Goal: Information Seeking & Learning: Learn about a topic

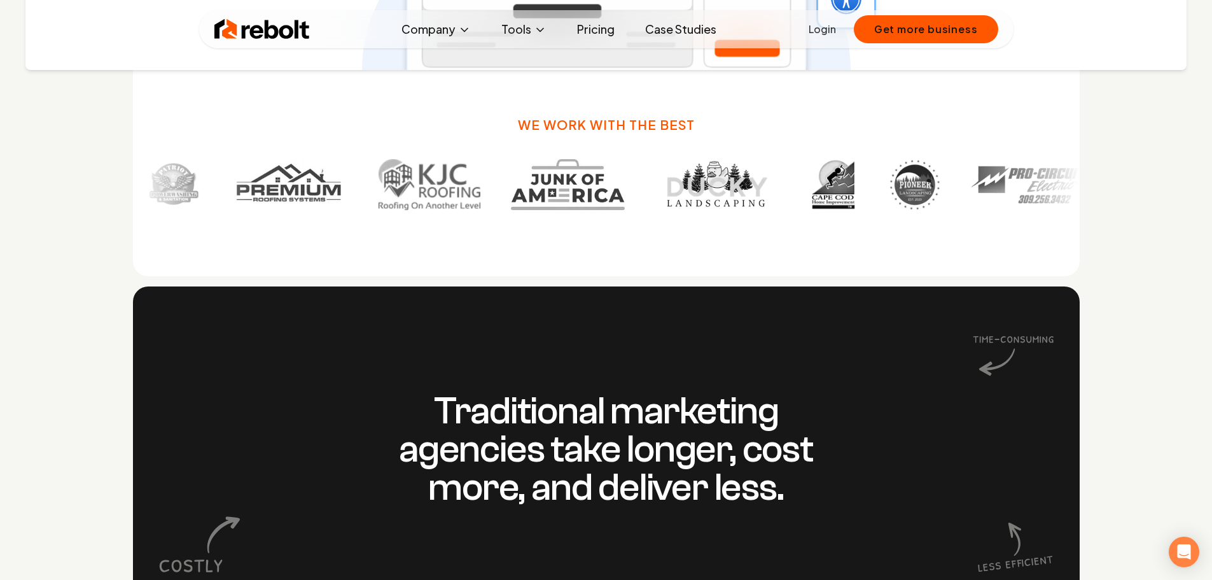
scroll to position [891, 0]
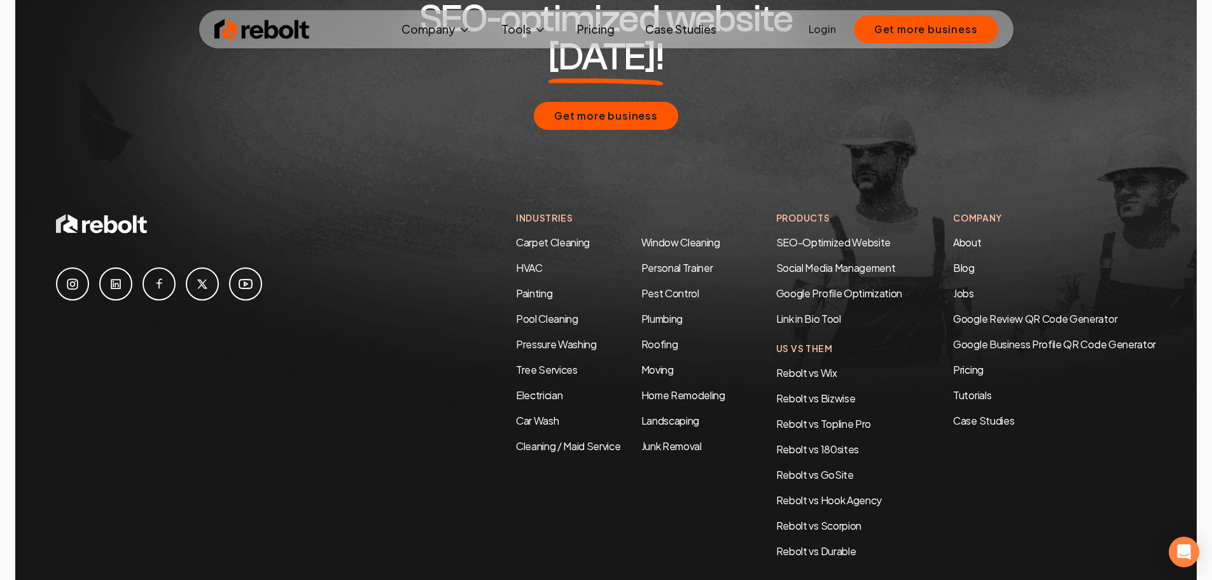
scroll to position [6163, 0]
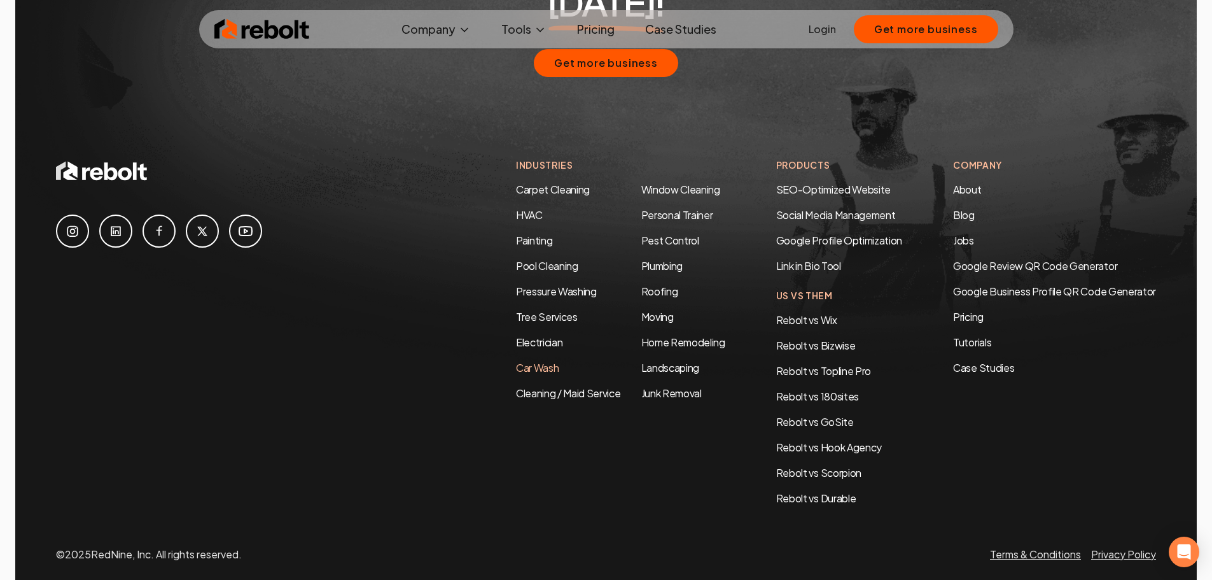
click at [529, 361] on link "Car Wash" at bounding box center [537, 367] width 43 height 13
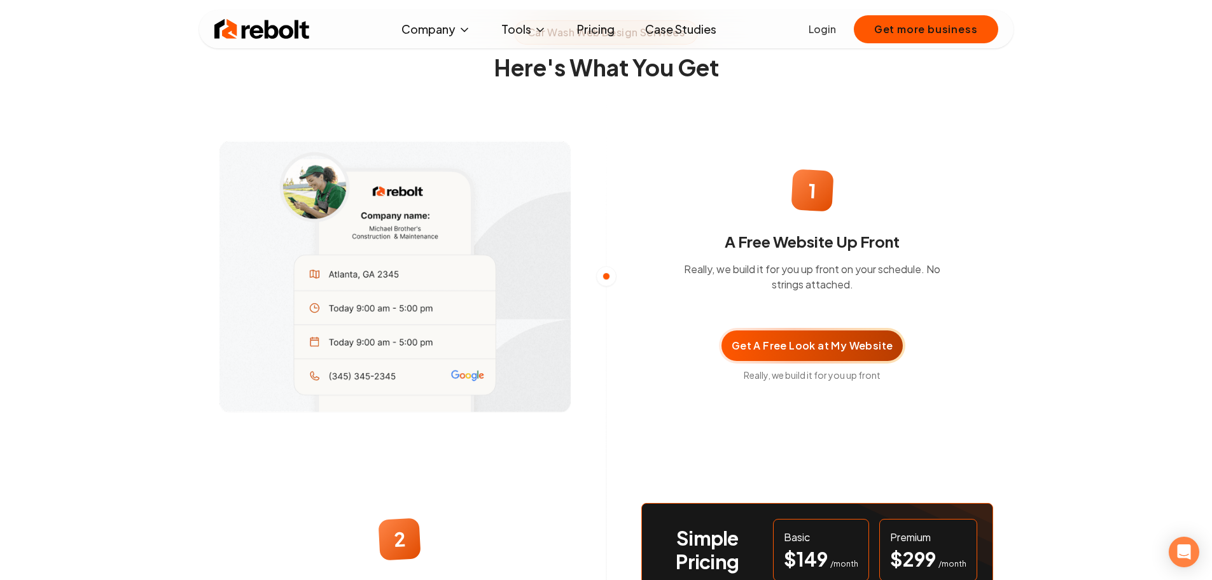
scroll to position [764, 0]
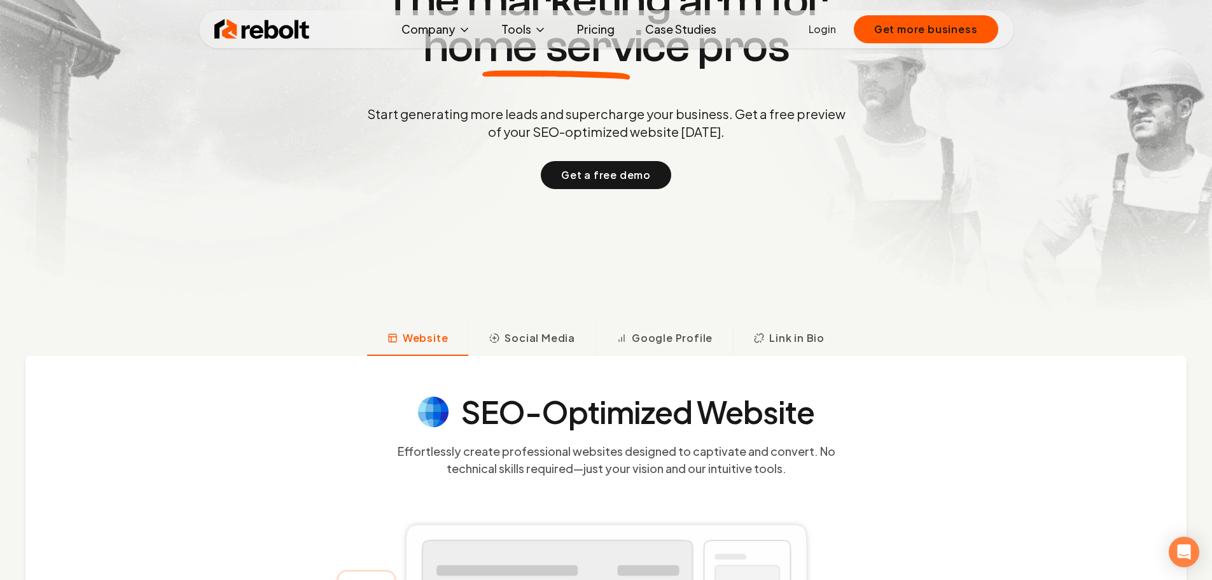
scroll to position [209, 0]
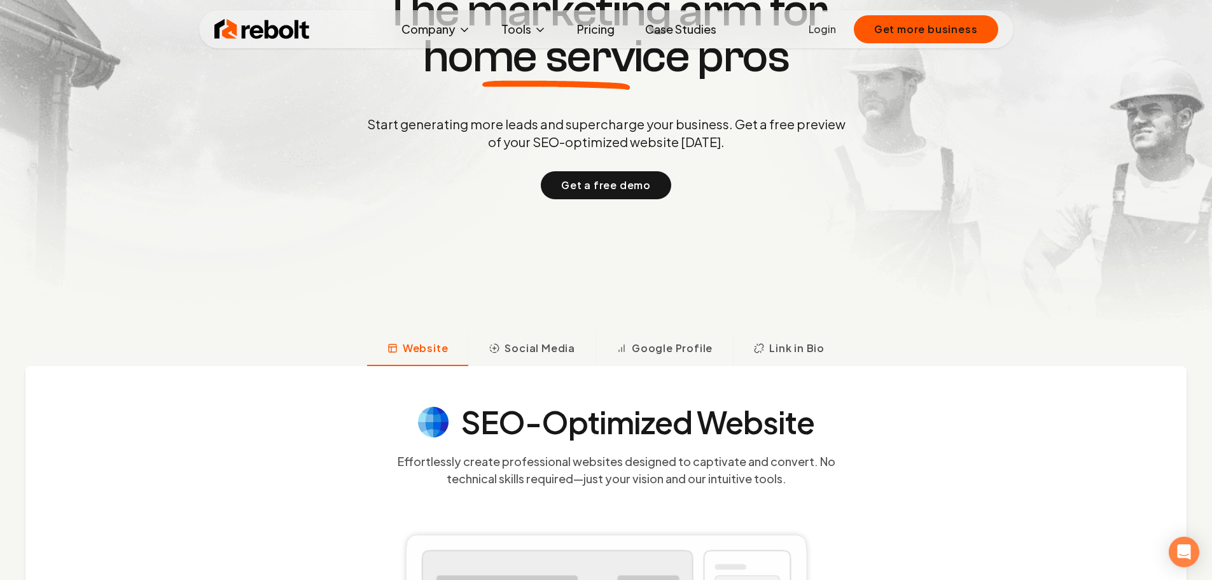
click at [677, 28] on link "Case Studies" at bounding box center [681, 29] width 92 height 25
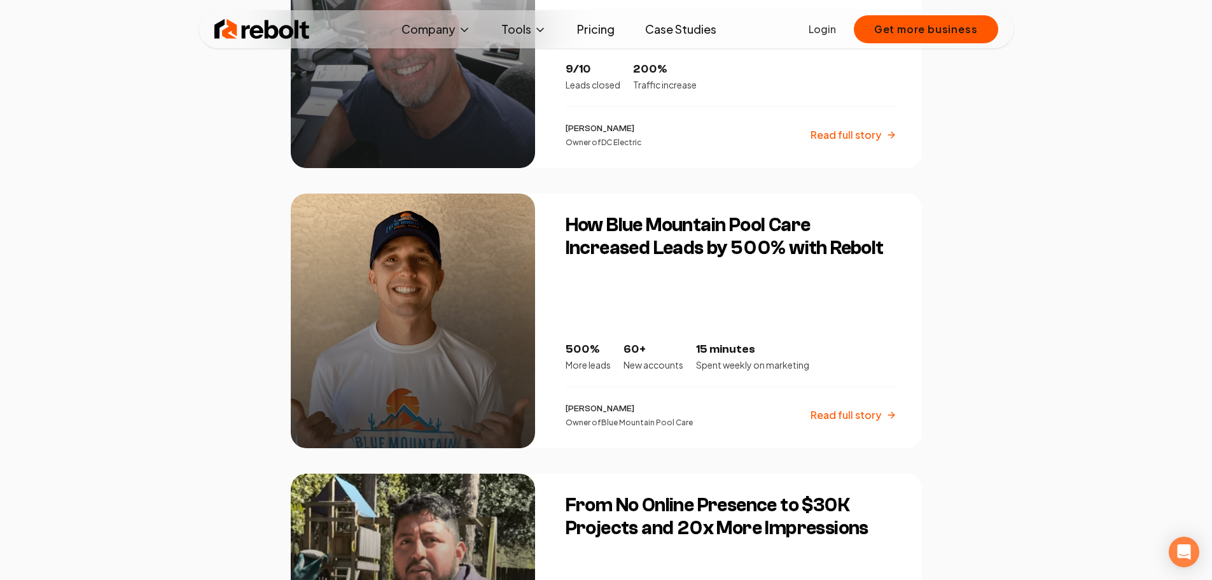
scroll to position [1527, 0]
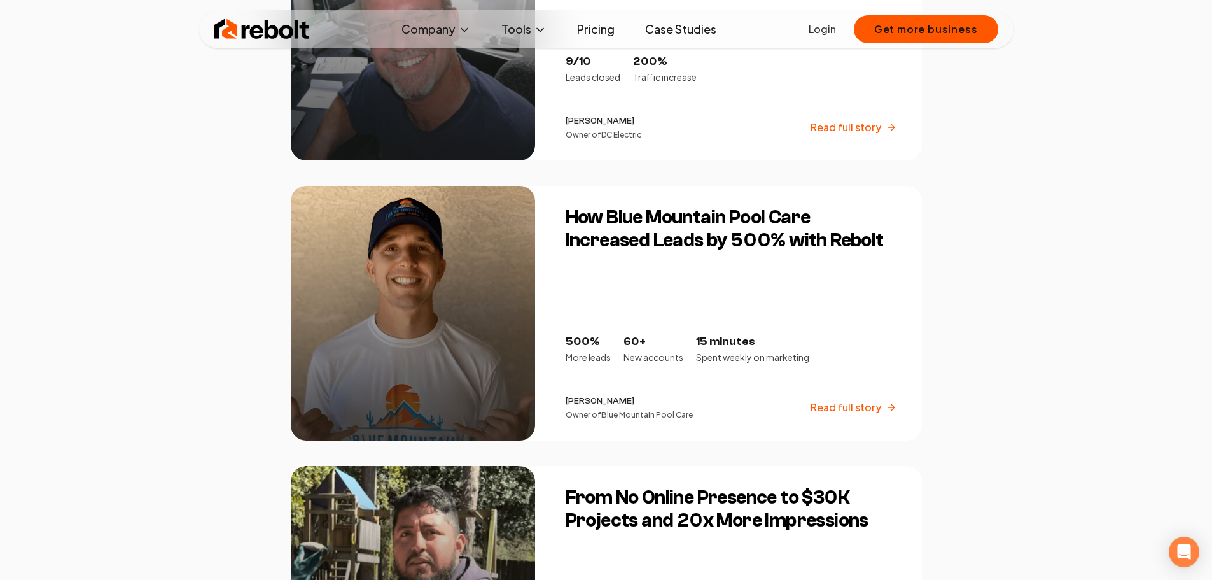
click at [845, 409] on p "Read full story" at bounding box center [846, 407] width 71 height 15
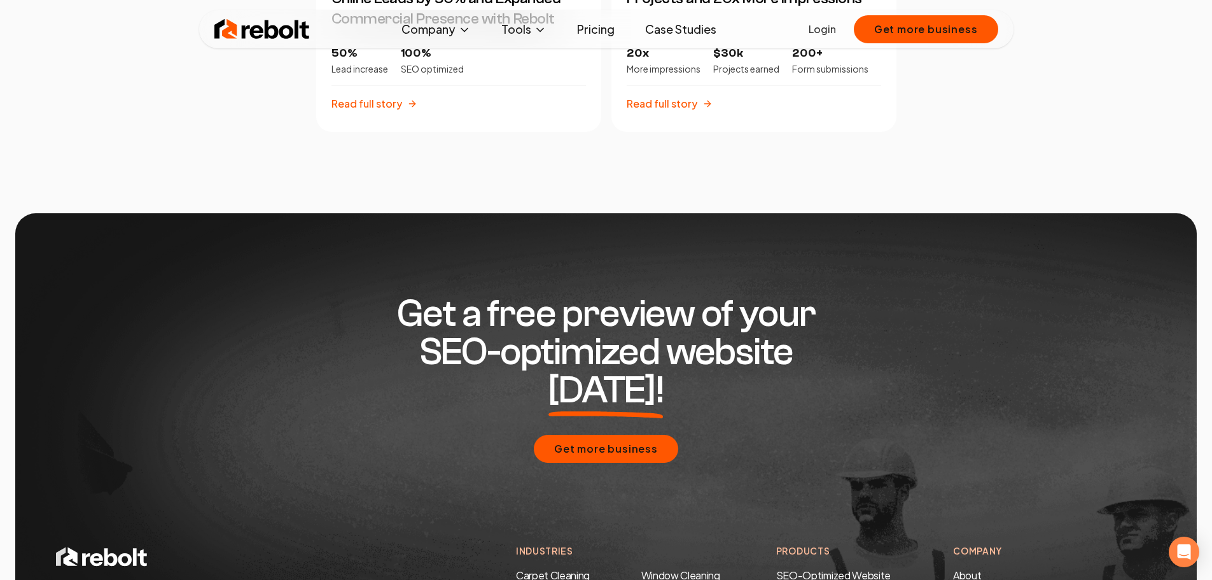
scroll to position [3359, 0]
